Goal: Task Accomplishment & Management: Use online tool/utility

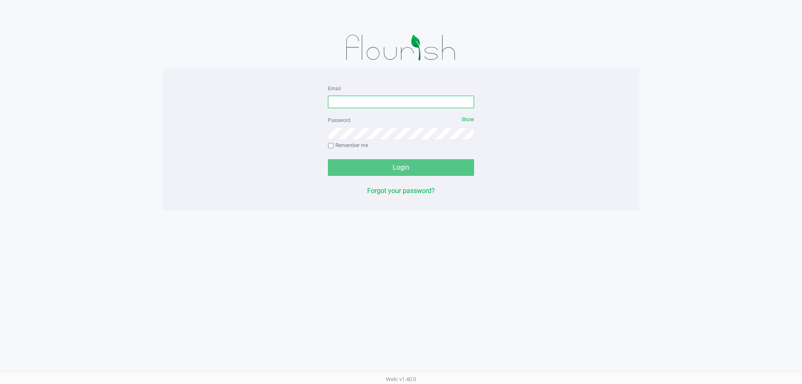
click at [373, 105] on input "Email" at bounding box center [401, 102] width 146 height 13
type input "[EMAIL_ADDRESS][DOMAIN_NAME]"
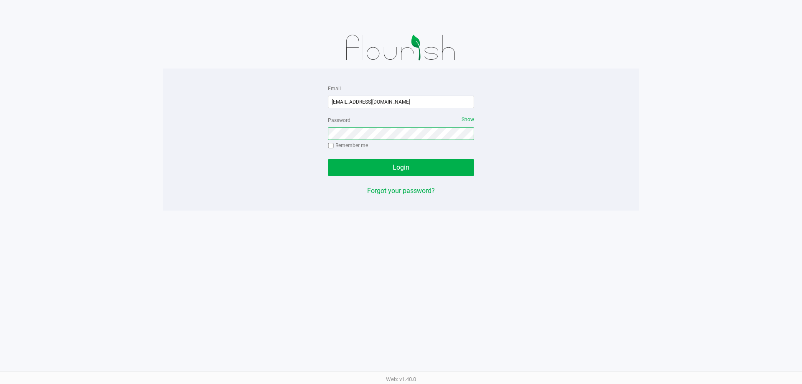
click at [328, 159] on button "Login" at bounding box center [401, 167] width 146 height 17
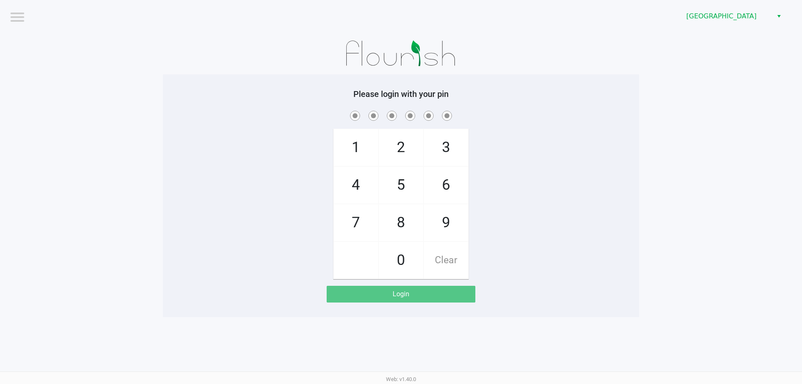
drag, startPoint x: 236, startPoint y: 156, endPoint x: 240, endPoint y: 138, distance: 18.7
click at [236, 155] on div "1 4 7 2 5 8 0 3 6 9 Clear" at bounding box center [401, 194] width 476 height 170
checkbox input "true"
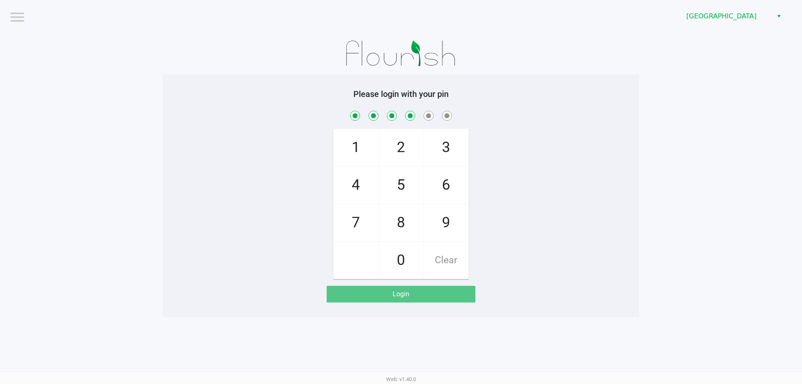
checkbox input "true"
